Goal: Task Accomplishment & Management: Use online tool/utility

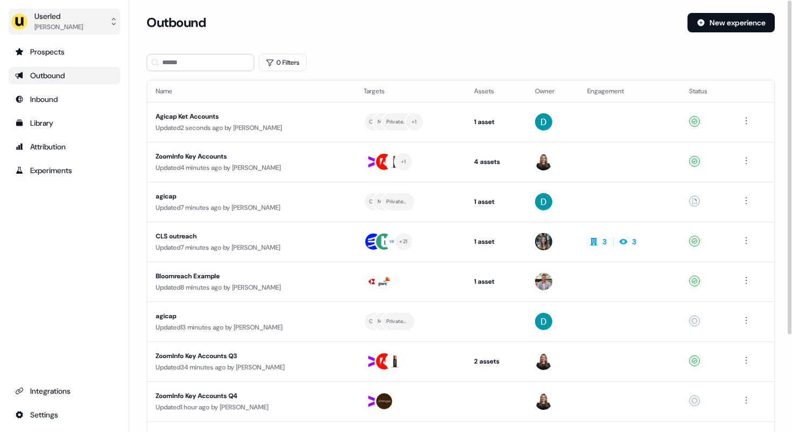
click at [48, 20] on div "Userled" at bounding box center [58, 16] width 49 height 11
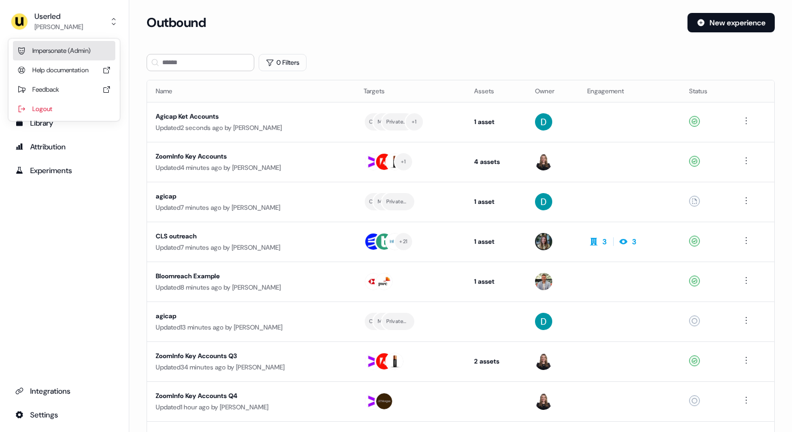
click at [53, 46] on div "Impersonate (Admin)" at bounding box center [64, 50] width 102 height 19
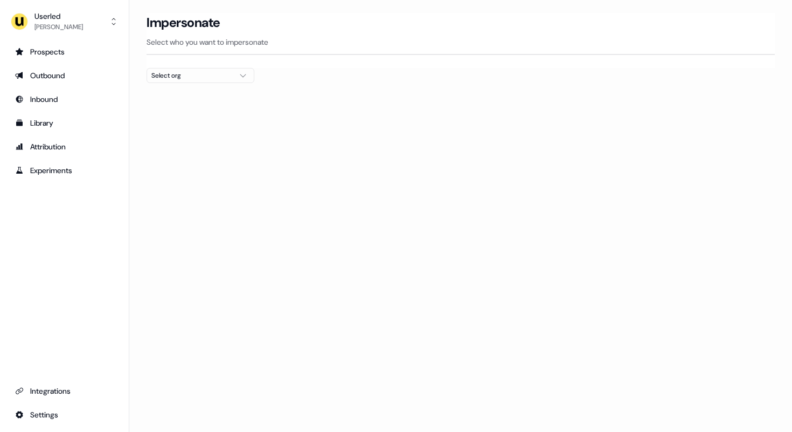
click at [183, 73] on div "Select org" at bounding box center [191, 75] width 81 height 11
type input "*****"
click at [177, 118] on div "Telgorithm" at bounding box center [200, 114] width 107 height 17
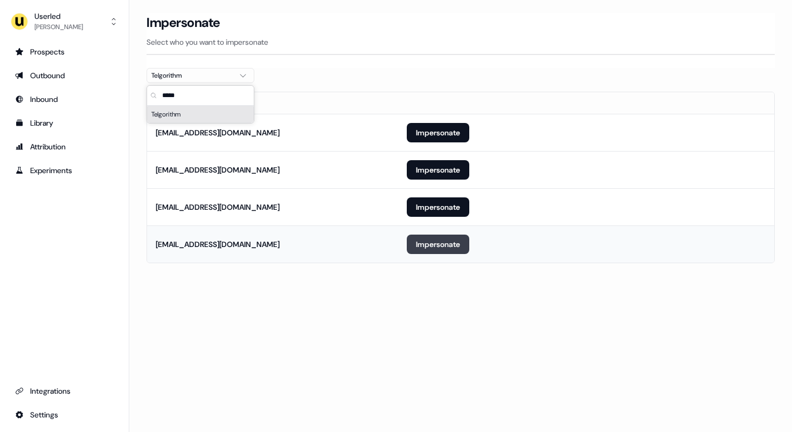
click at [439, 246] on button "Impersonate" at bounding box center [438, 243] width 63 height 19
